Goal: Task Accomplishment & Management: Use online tool/utility

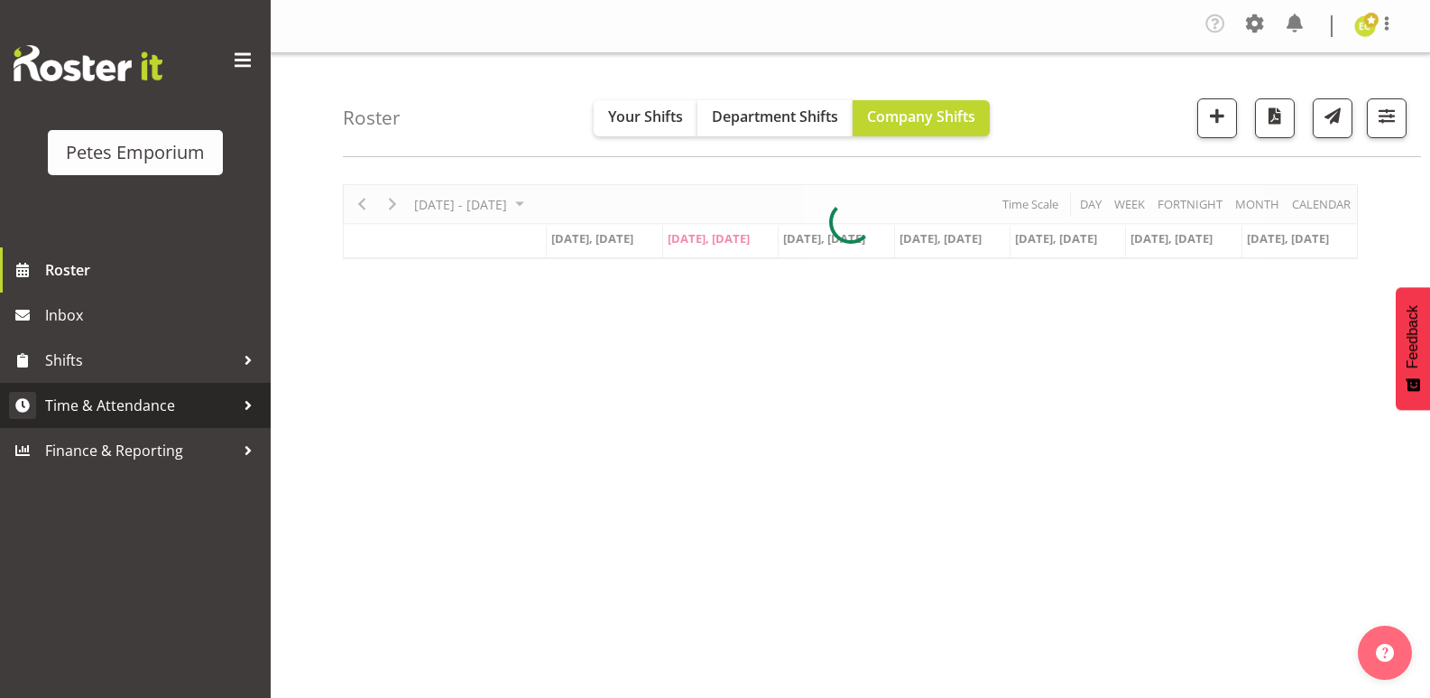
click at [67, 394] on span "Time & Attendance" at bounding box center [140, 405] width 190 height 27
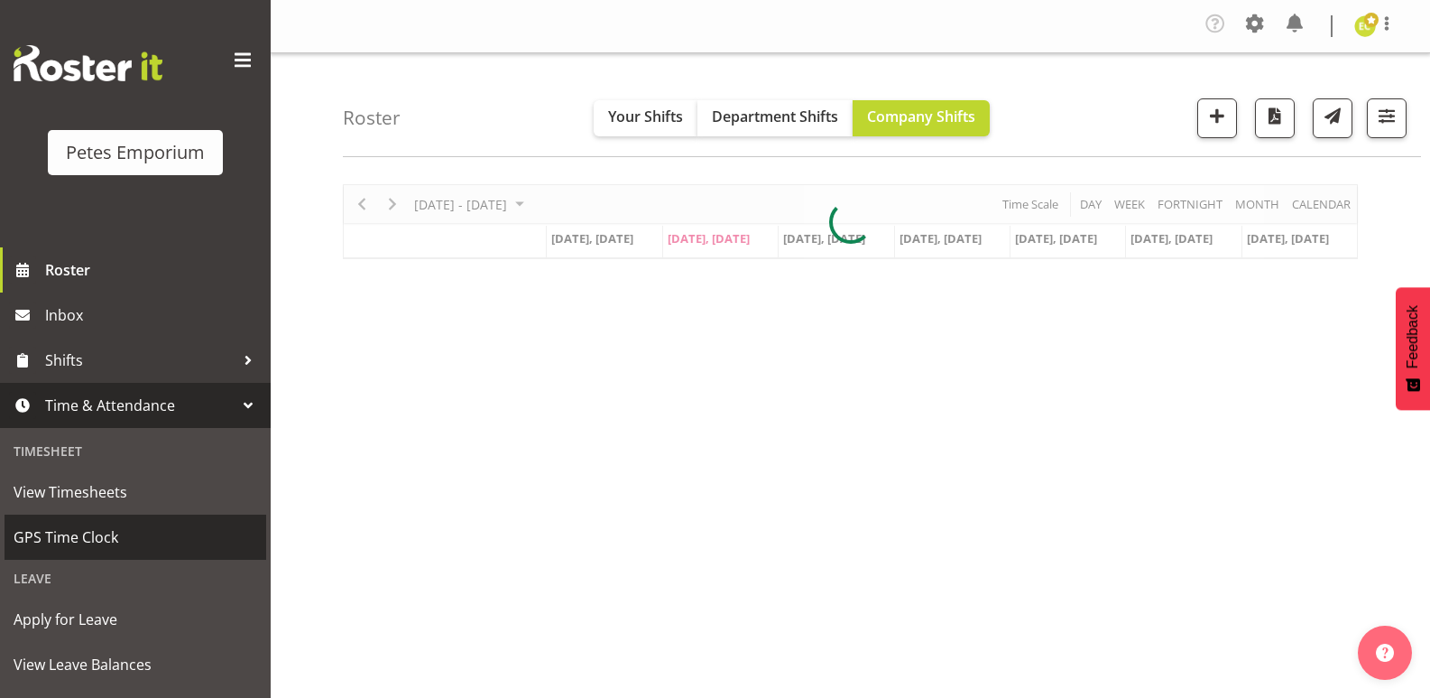
click at [39, 534] on span "GPS Time Clock" at bounding box center [136, 536] width 244 height 27
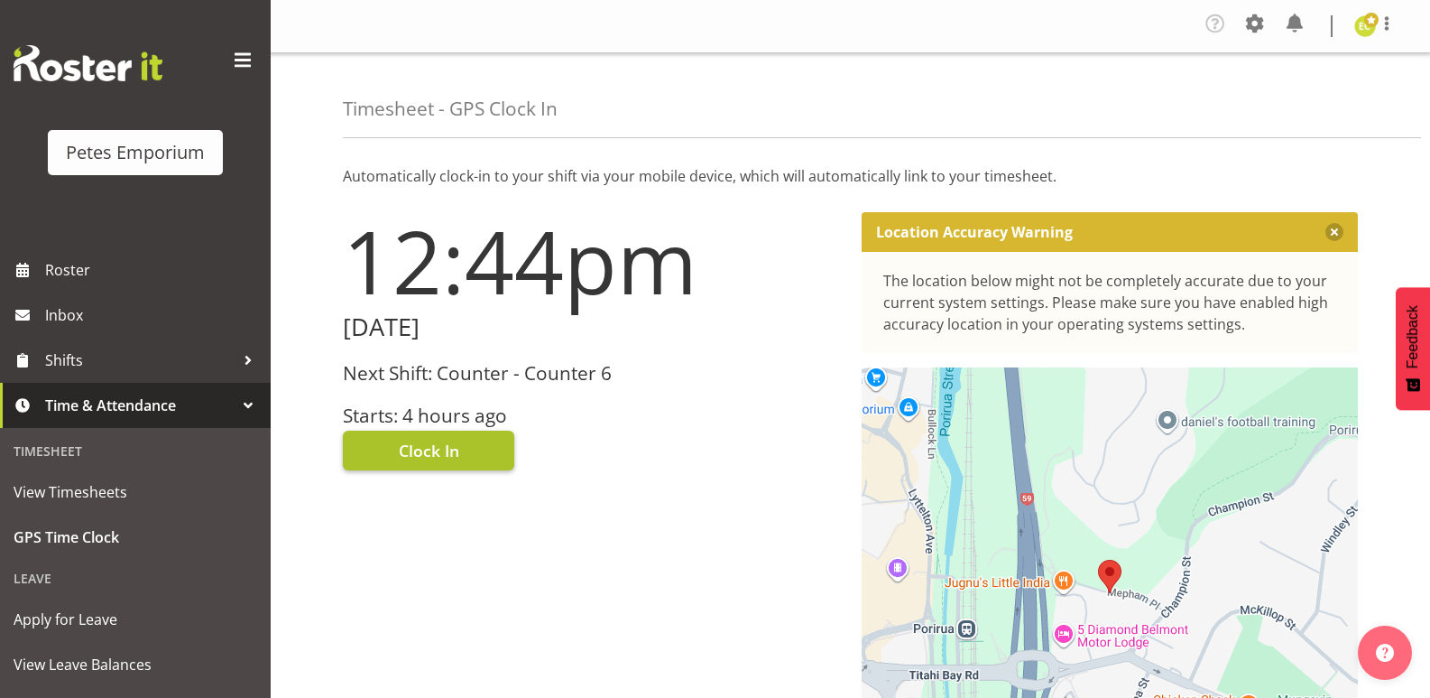
click at [449, 437] on button "Clock In" at bounding box center [428, 450] width 171 height 40
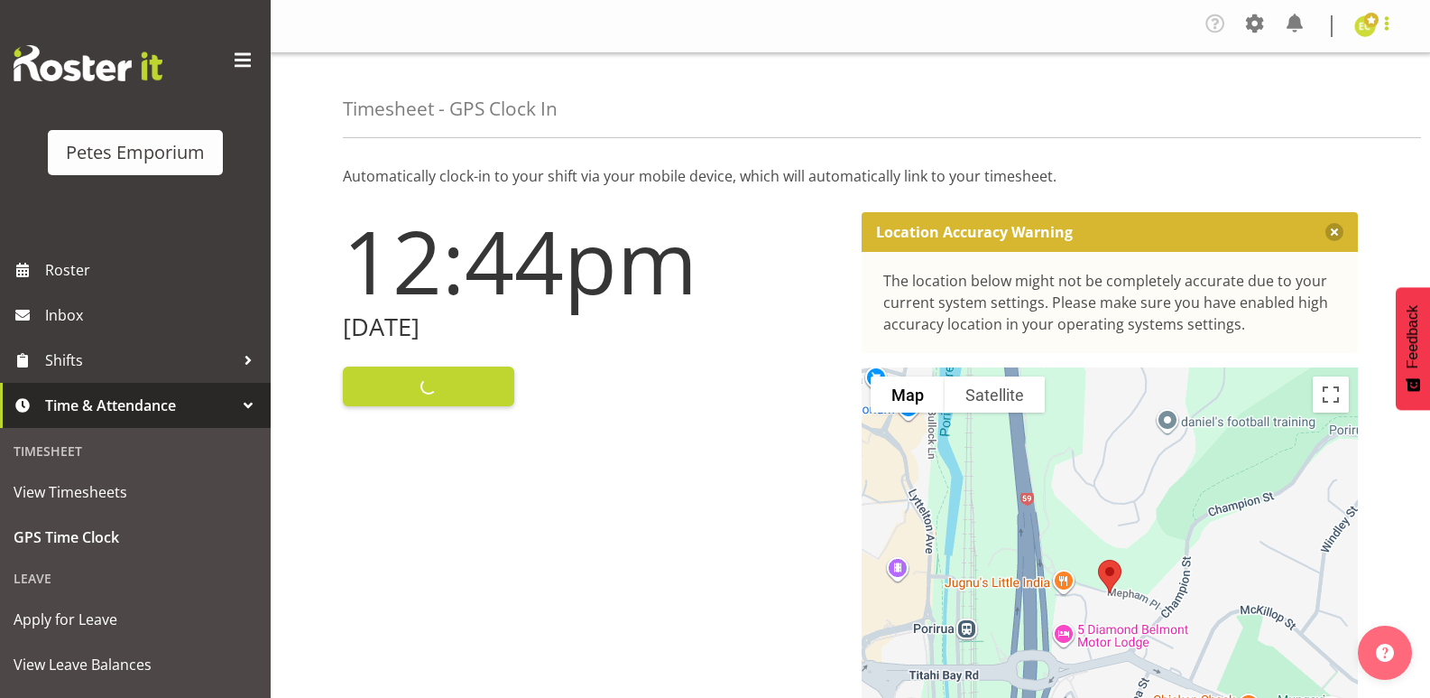
click at [1391, 29] on span at bounding box center [1387, 24] width 22 height 22
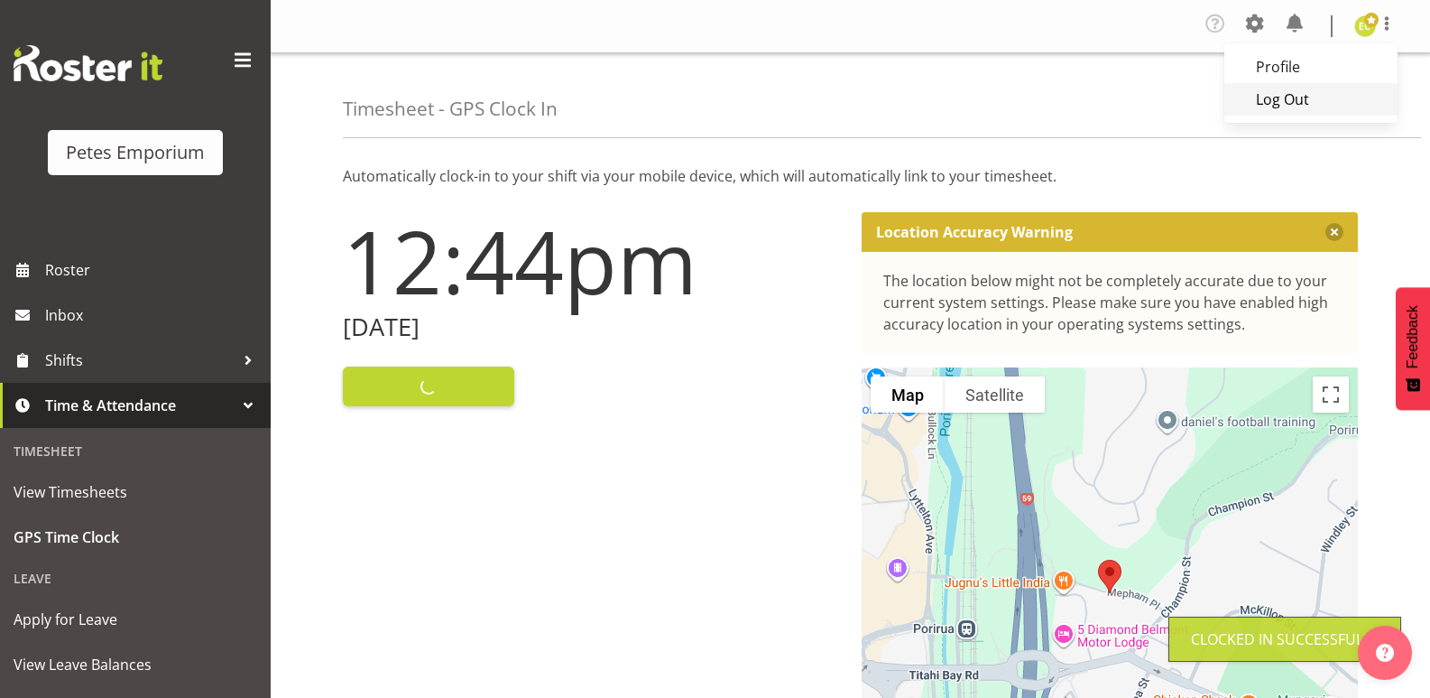
click at [1310, 112] on link "Log Out" at bounding box center [1311, 99] width 173 height 32
